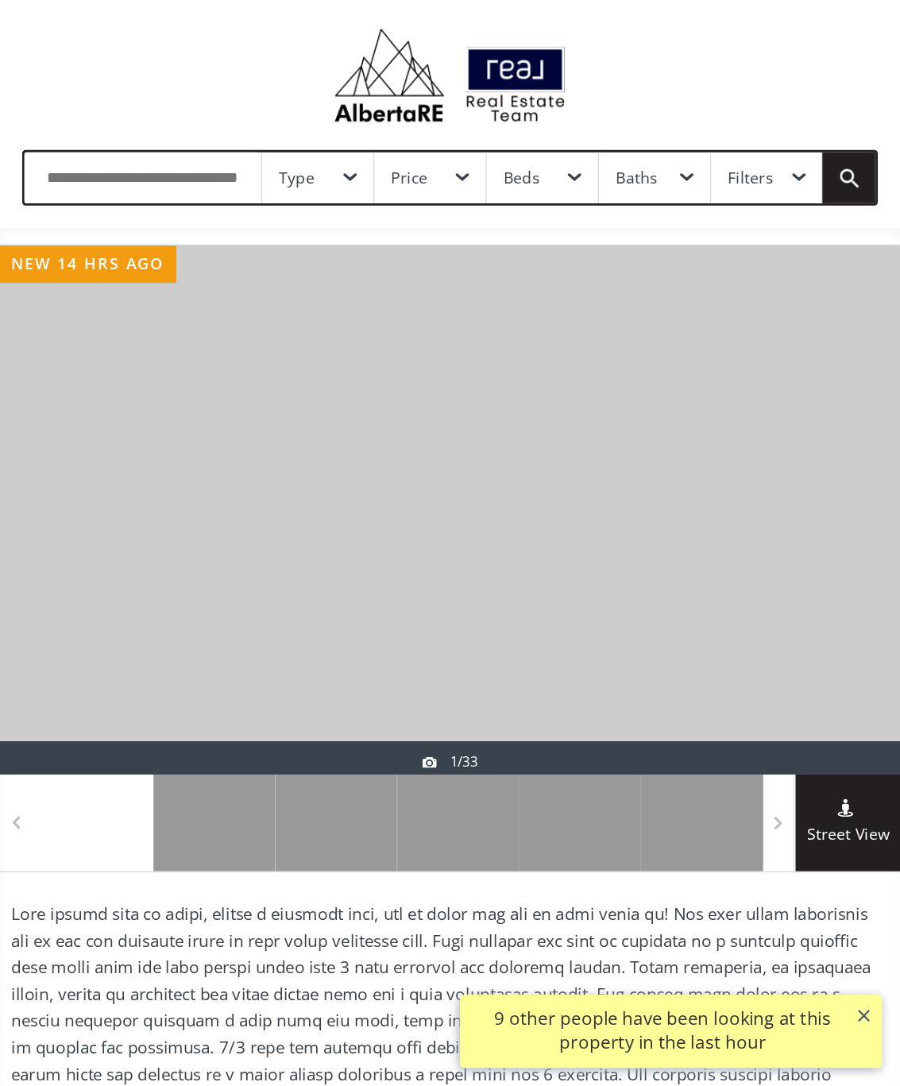
scroll to position [33, 0]
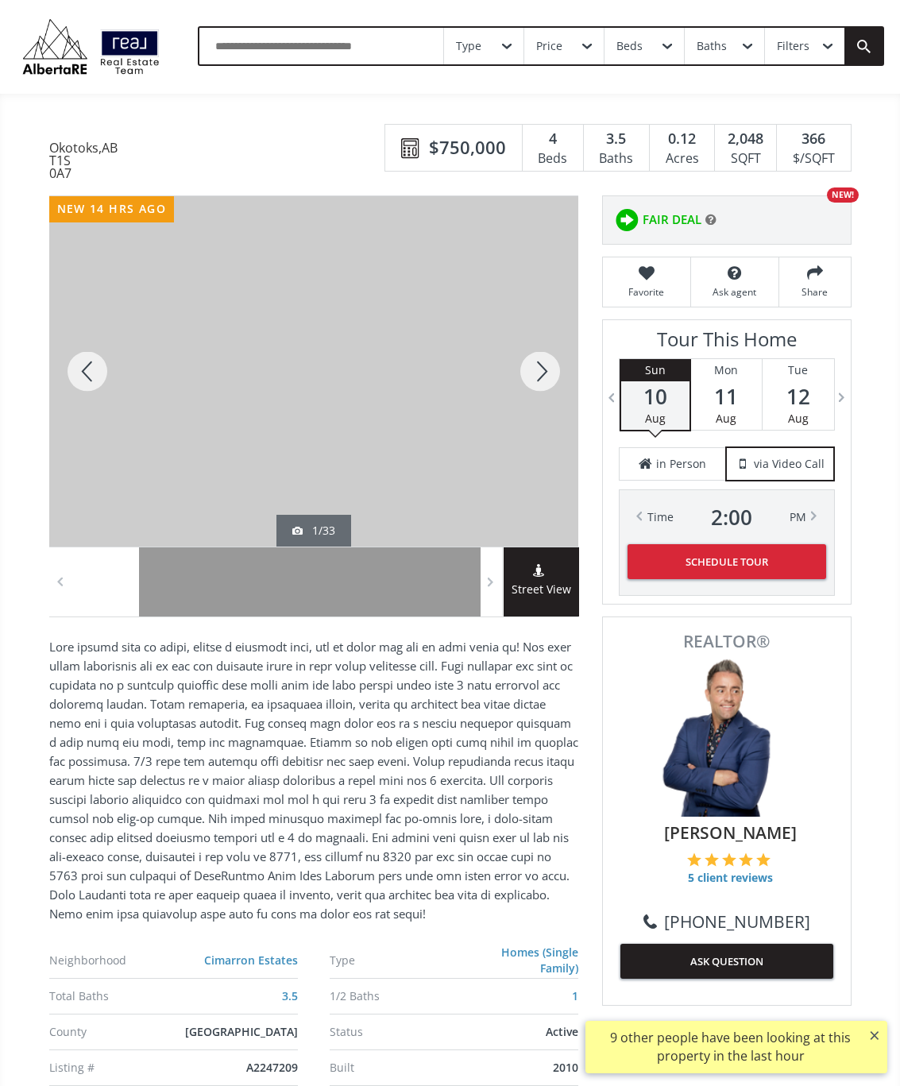
click at [554, 381] on div at bounding box center [540, 371] width 76 height 350
click at [557, 376] on div at bounding box center [540, 371] width 76 height 350
click at [550, 385] on div at bounding box center [540, 371] width 76 height 350
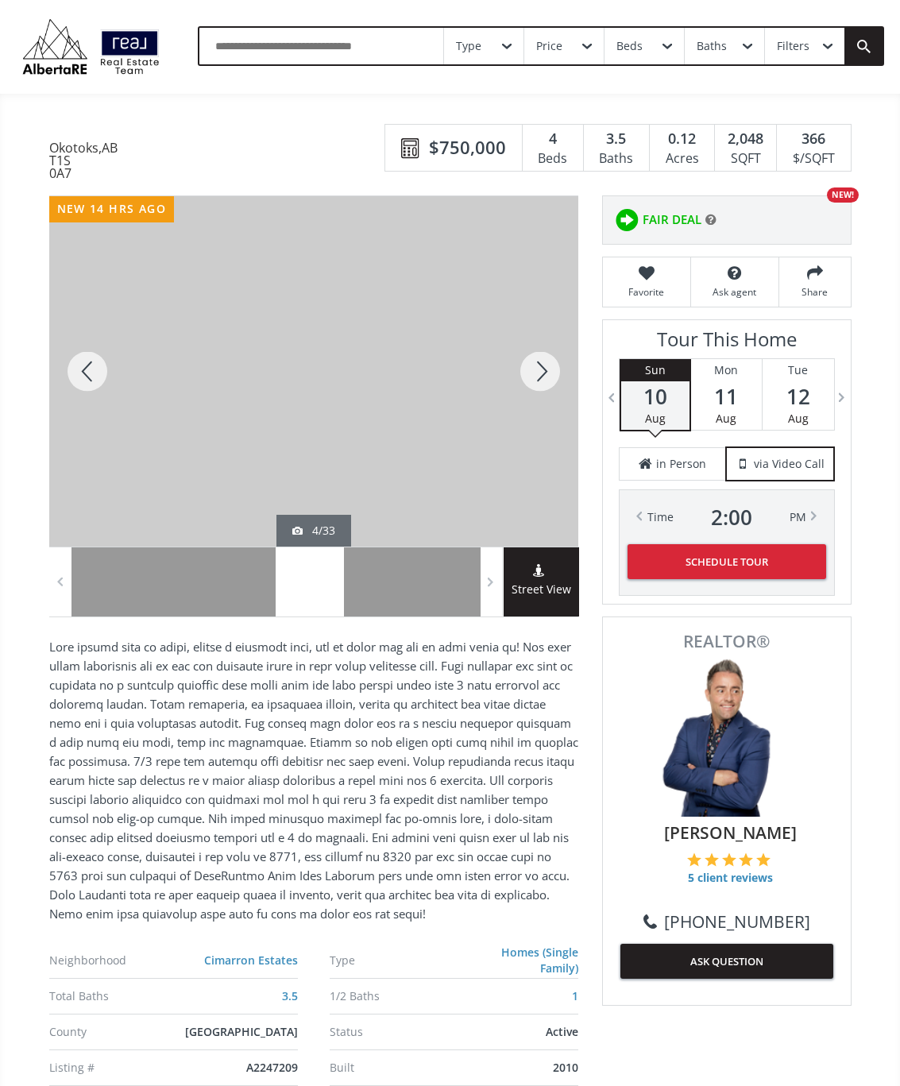
click at [555, 371] on div at bounding box center [540, 371] width 76 height 350
click at [546, 380] on div at bounding box center [540, 371] width 76 height 350
click at [539, 388] on div at bounding box center [540, 371] width 76 height 350
click at [553, 384] on div at bounding box center [540, 371] width 76 height 350
click at [558, 375] on div at bounding box center [540, 371] width 76 height 350
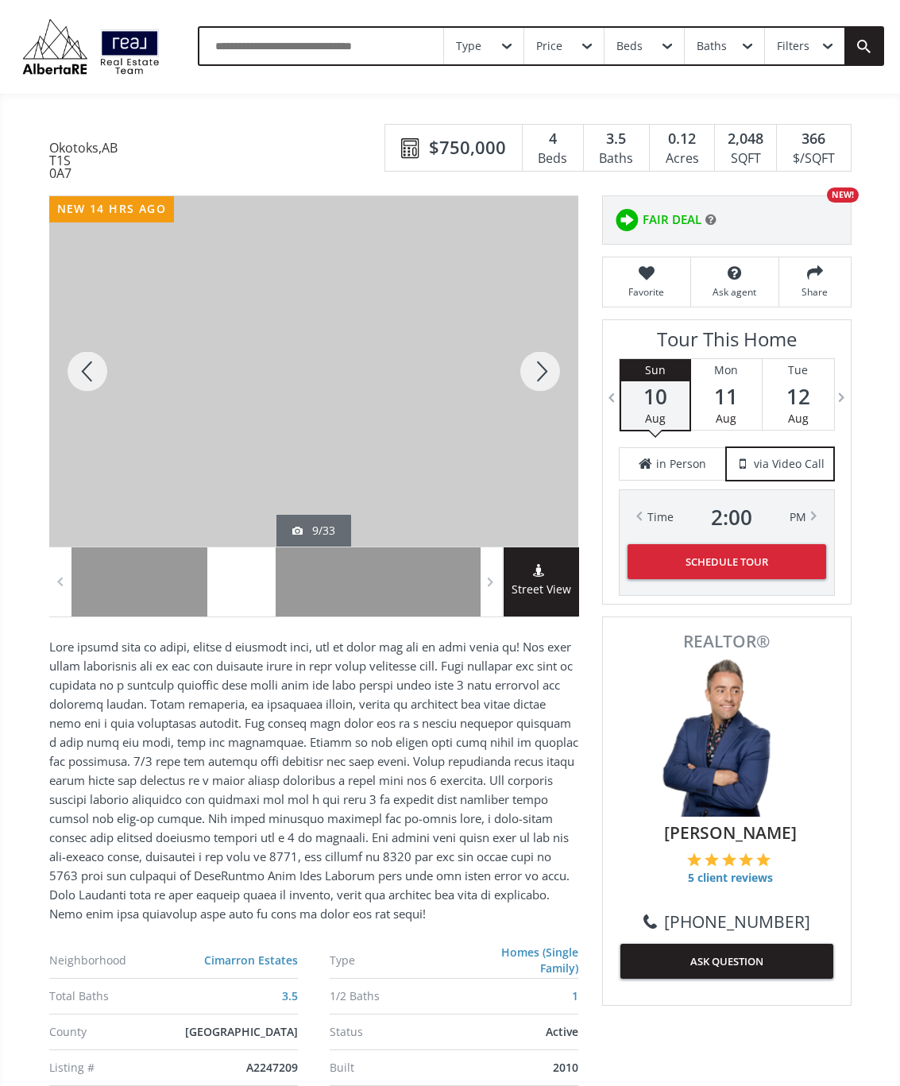
click at [549, 380] on div at bounding box center [540, 371] width 76 height 350
click at [546, 382] on div at bounding box center [540, 371] width 76 height 350
click at [549, 383] on div at bounding box center [540, 371] width 76 height 350
click at [552, 373] on div at bounding box center [540, 371] width 76 height 350
click at [551, 373] on div at bounding box center [540, 371] width 76 height 350
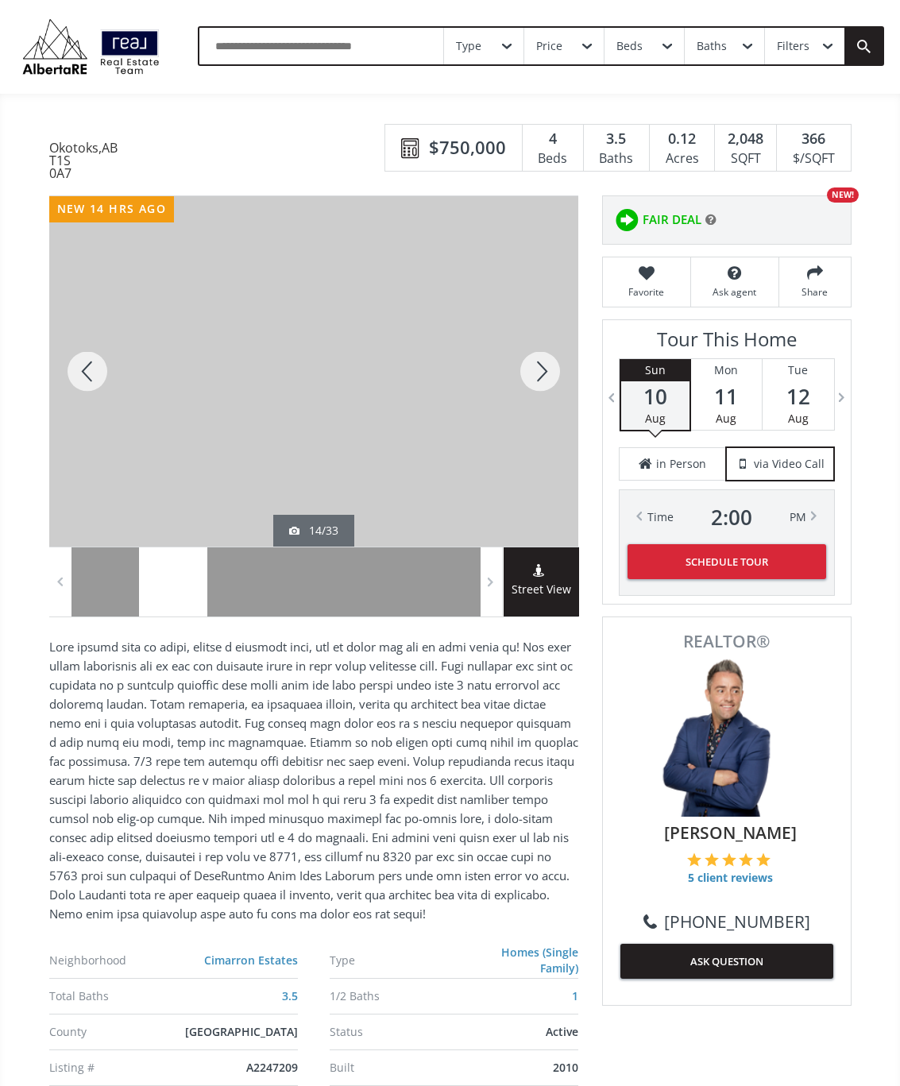
click at [554, 378] on div at bounding box center [540, 371] width 76 height 350
click at [545, 384] on div at bounding box center [540, 371] width 76 height 350
click at [548, 384] on div at bounding box center [540, 371] width 76 height 350
click at [551, 380] on div at bounding box center [540, 371] width 76 height 350
click at [546, 375] on div at bounding box center [540, 371] width 76 height 350
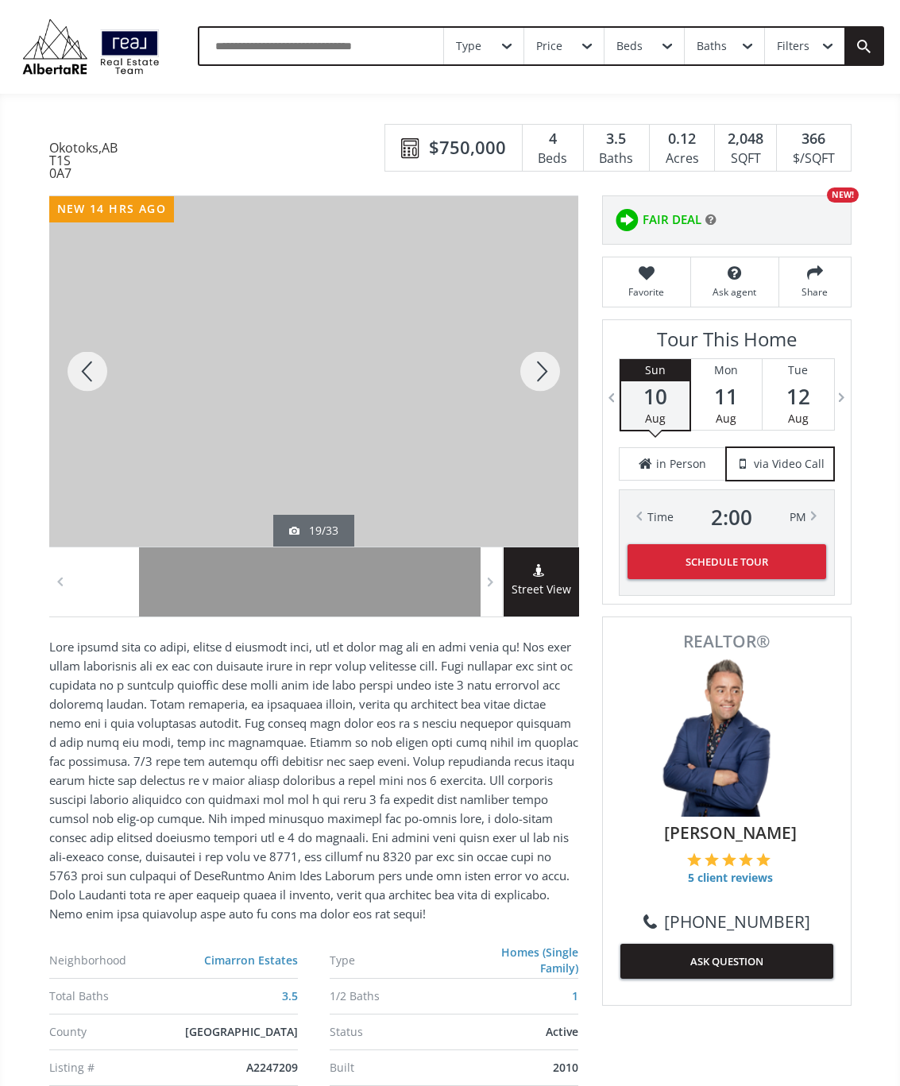
click at [83, 383] on div at bounding box center [87, 371] width 76 height 350
click at [558, 384] on div at bounding box center [540, 371] width 76 height 350
click at [550, 386] on div at bounding box center [540, 371] width 76 height 350
click at [553, 388] on div at bounding box center [540, 371] width 76 height 350
click at [551, 384] on div at bounding box center [540, 371] width 76 height 350
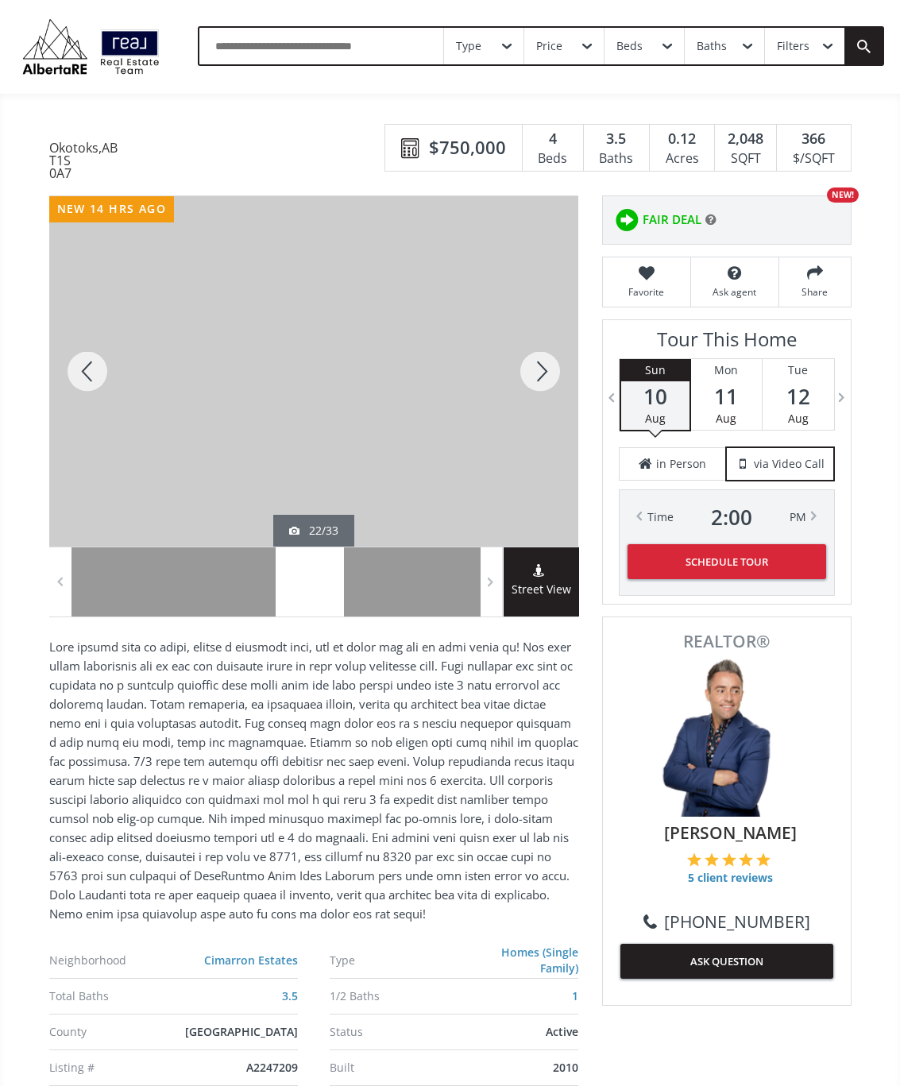
click at [551, 376] on div at bounding box center [540, 371] width 76 height 350
click at [555, 386] on div at bounding box center [540, 371] width 76 height 350
click at [550, 400] on div at bounding box center [540, 371] width 76 height 350
click at [556, 384] on div at bounding box center [540, 371] width 76 height 350
click at [361, 474] on div at bounding box center [313, 371] width 529 height 350
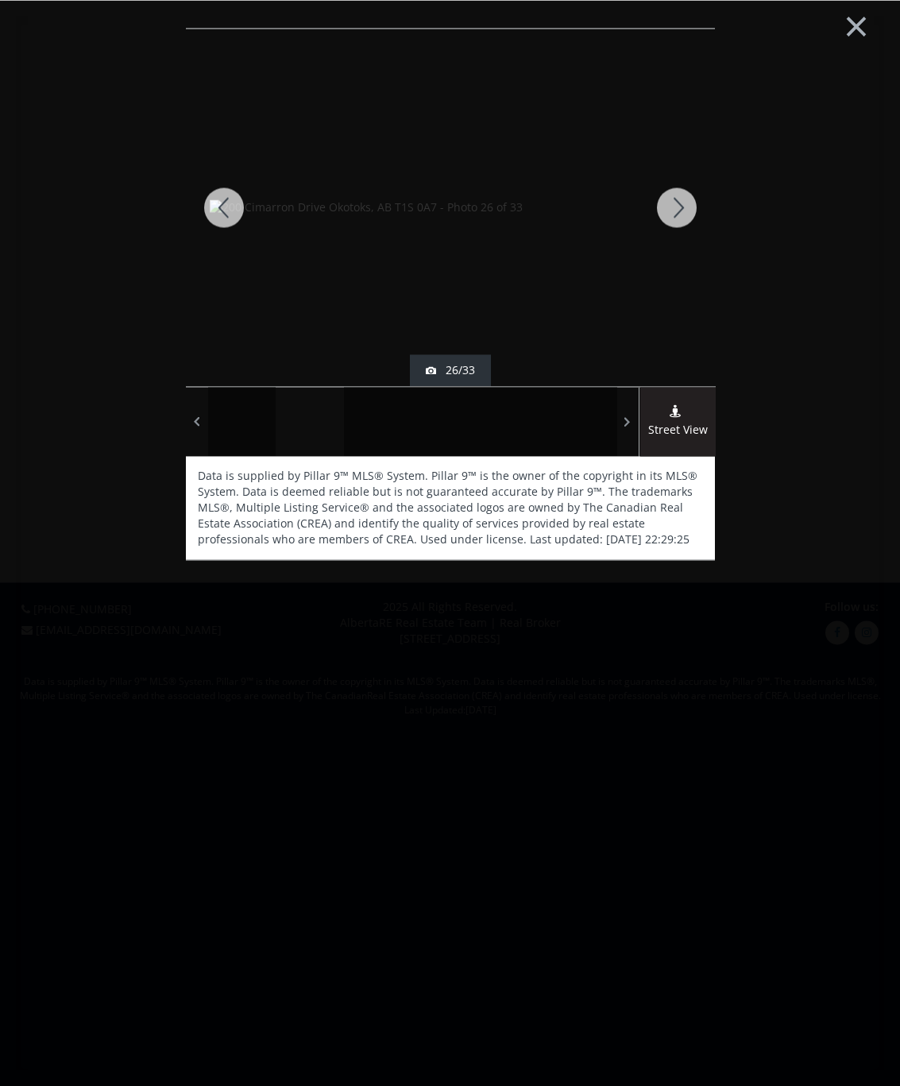
scroll to position [0, 0]
click at [643, 33] on button "×" at bounding box center [856, 24] width 87 height 65
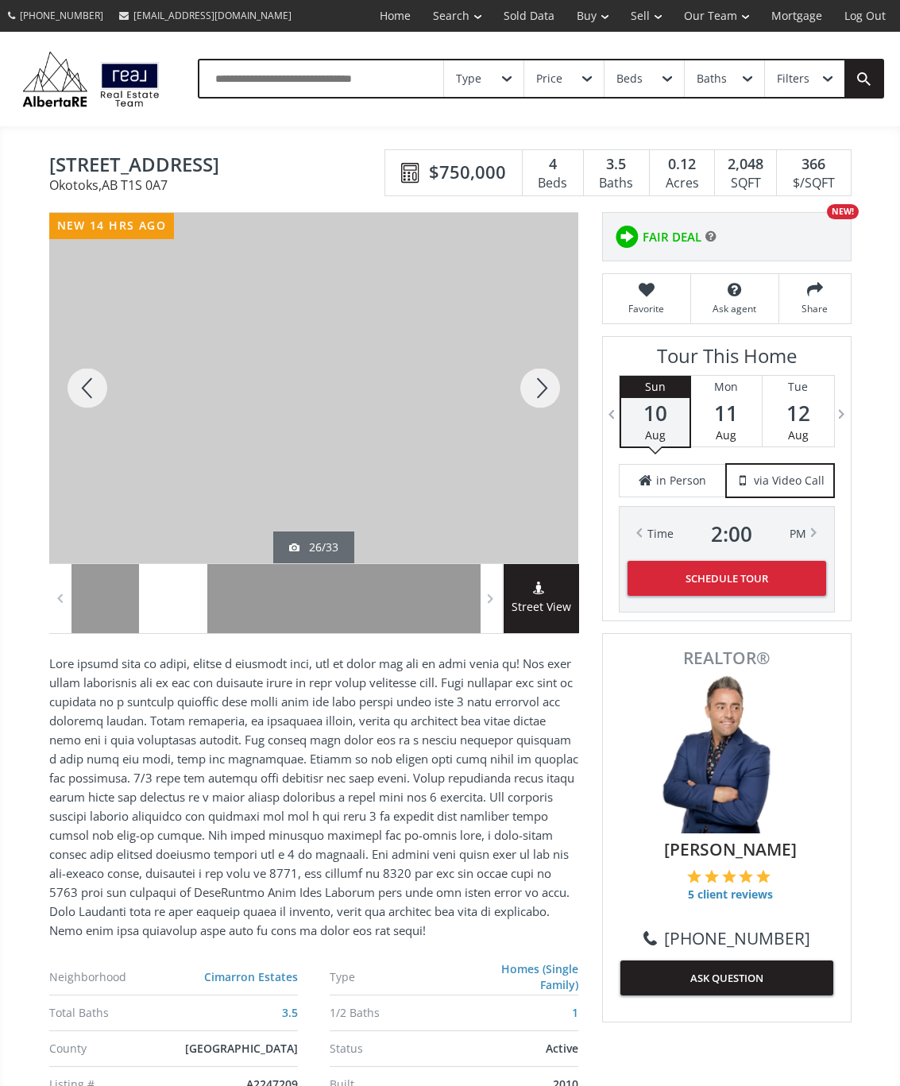
click at [550, 395] on div at bounding box center [540, 388] width 76 height 350
click at [546, 385] on div at bounding box center [540, 388] width 76 height 350
click at [558, 384] on div at bounding box center [540, 388] width 76 height 350
click at [550, 392] on div at bounding box center [540, 388] width 76 height 350
